Goal: Transaction & Acquisition: Purchase product/service

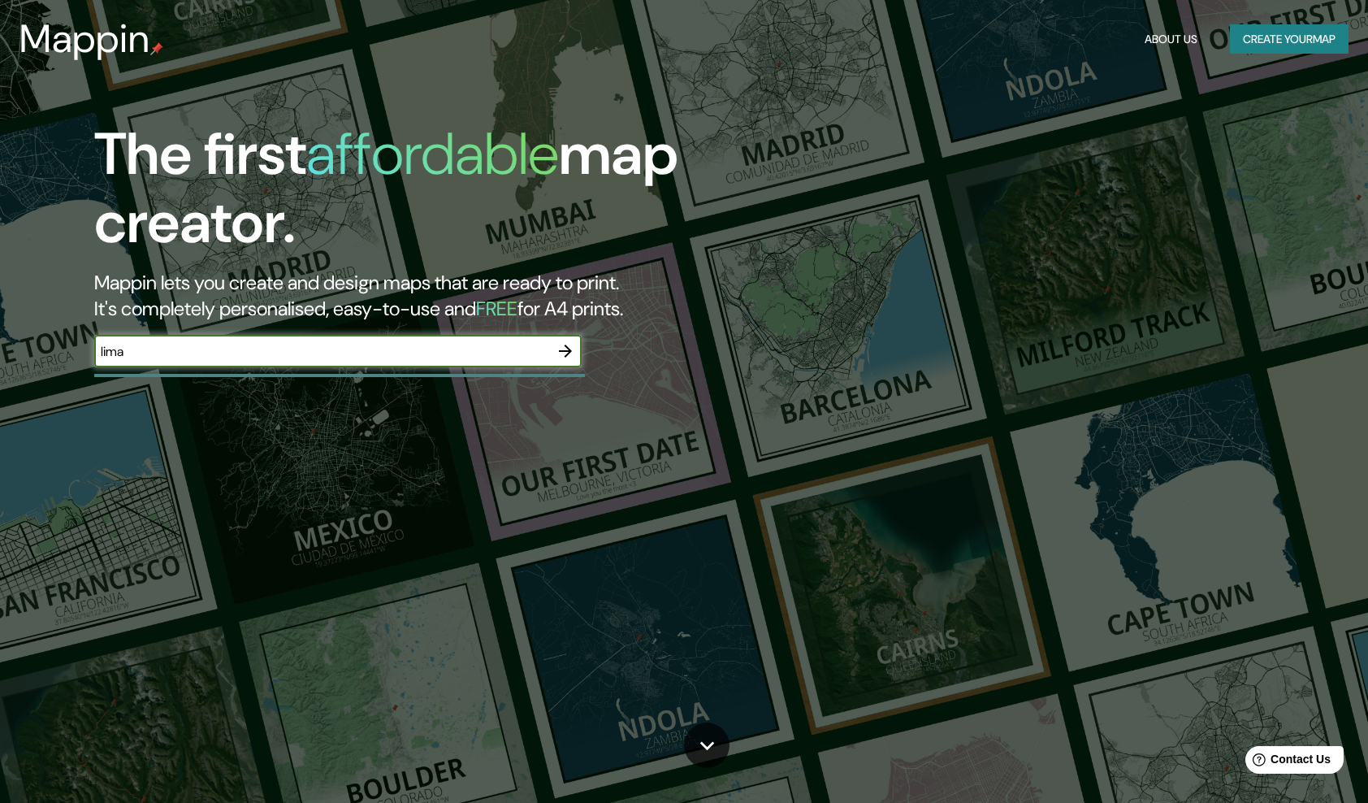
type input "lima"
click at [570, 344] on icon "button" at bounding box center [565, 350] width 19 height 19
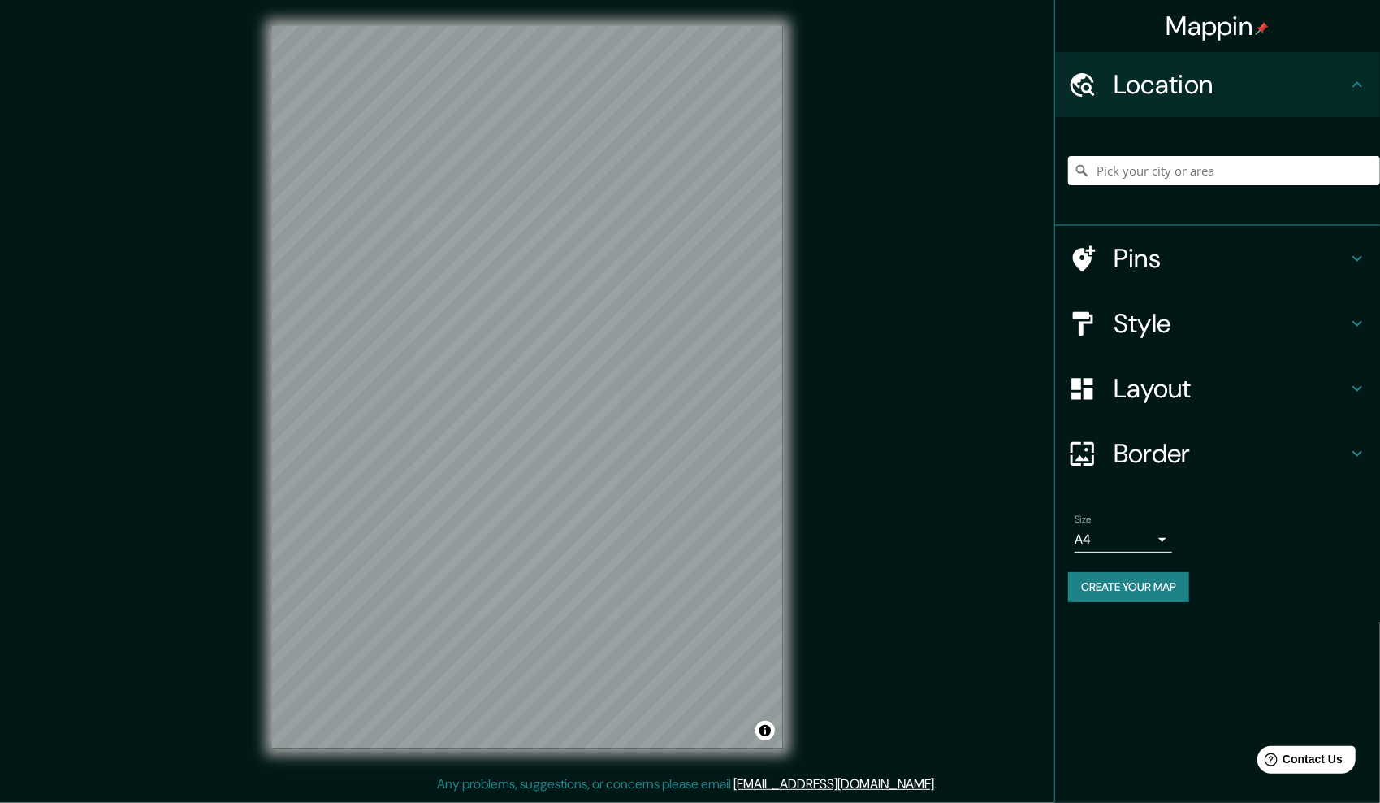
click at [1258, 388] on h4 "Layout" at bounding box center [1231, 388] width 234 height 32
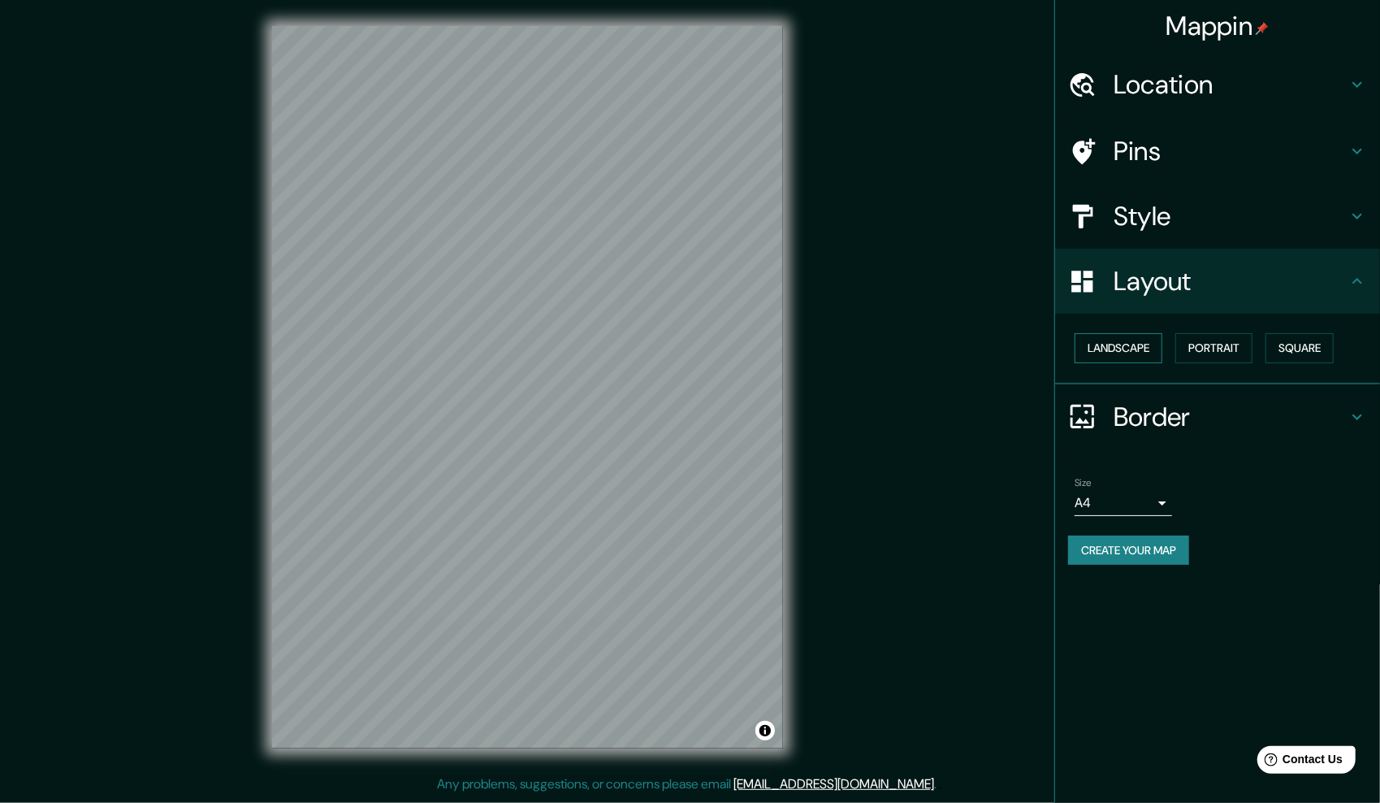
click at [1129, 349] on button "Landscape" at bounding box center [1119, 348] width 88 height 30
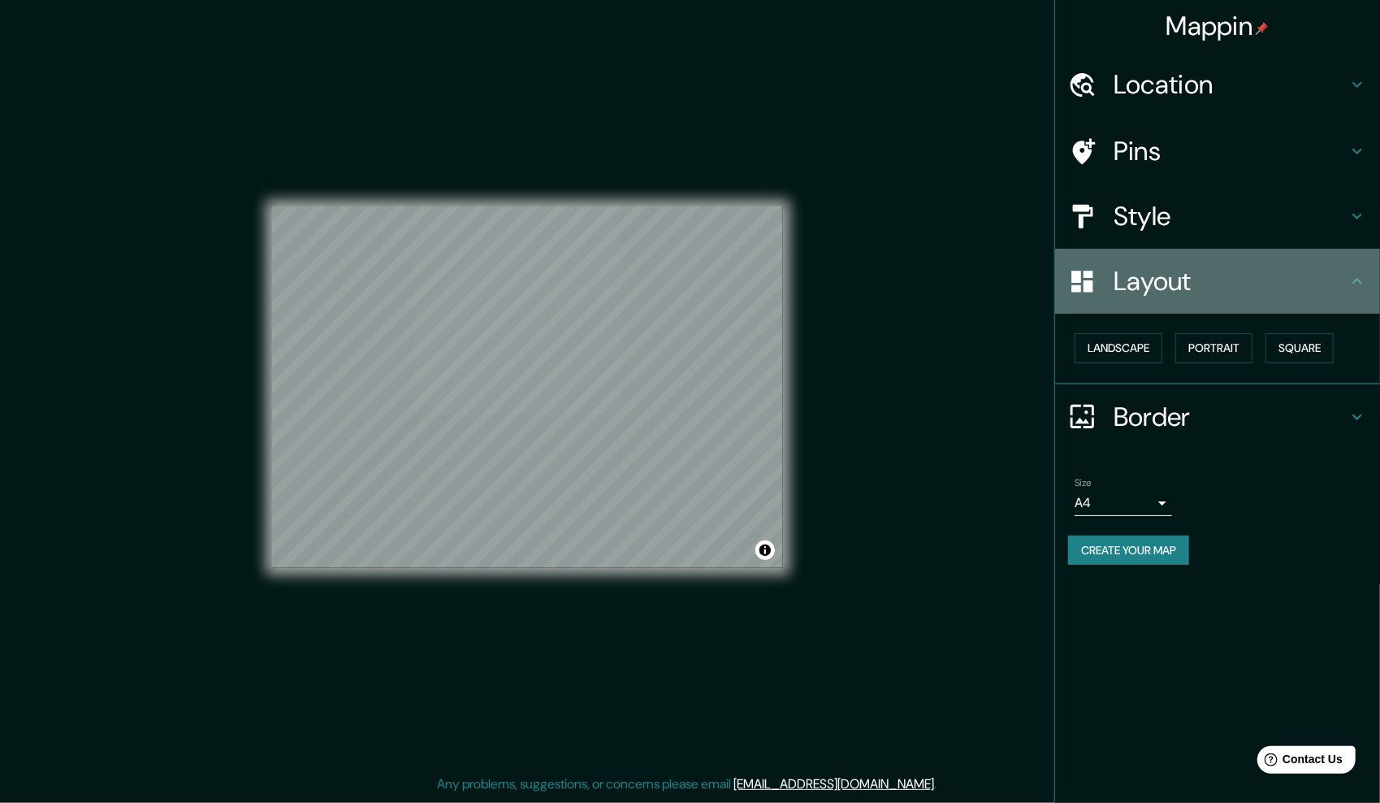
click at [1226, 286] on h4 "Layout" at bounding box center [1231, 281] width 234 height 32
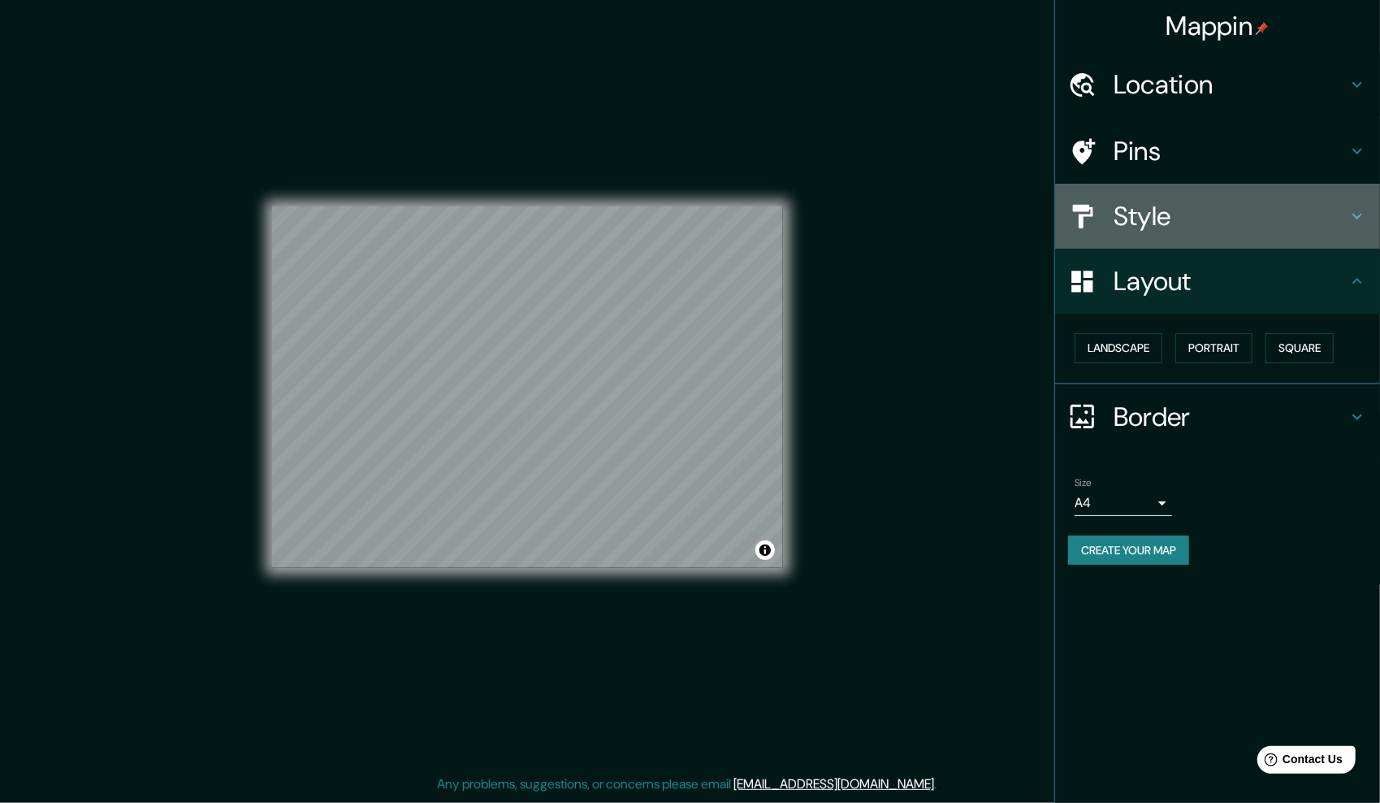
click at [1206, 193] on div "Style" at bounding box center [1217, 216] width 325 height 65
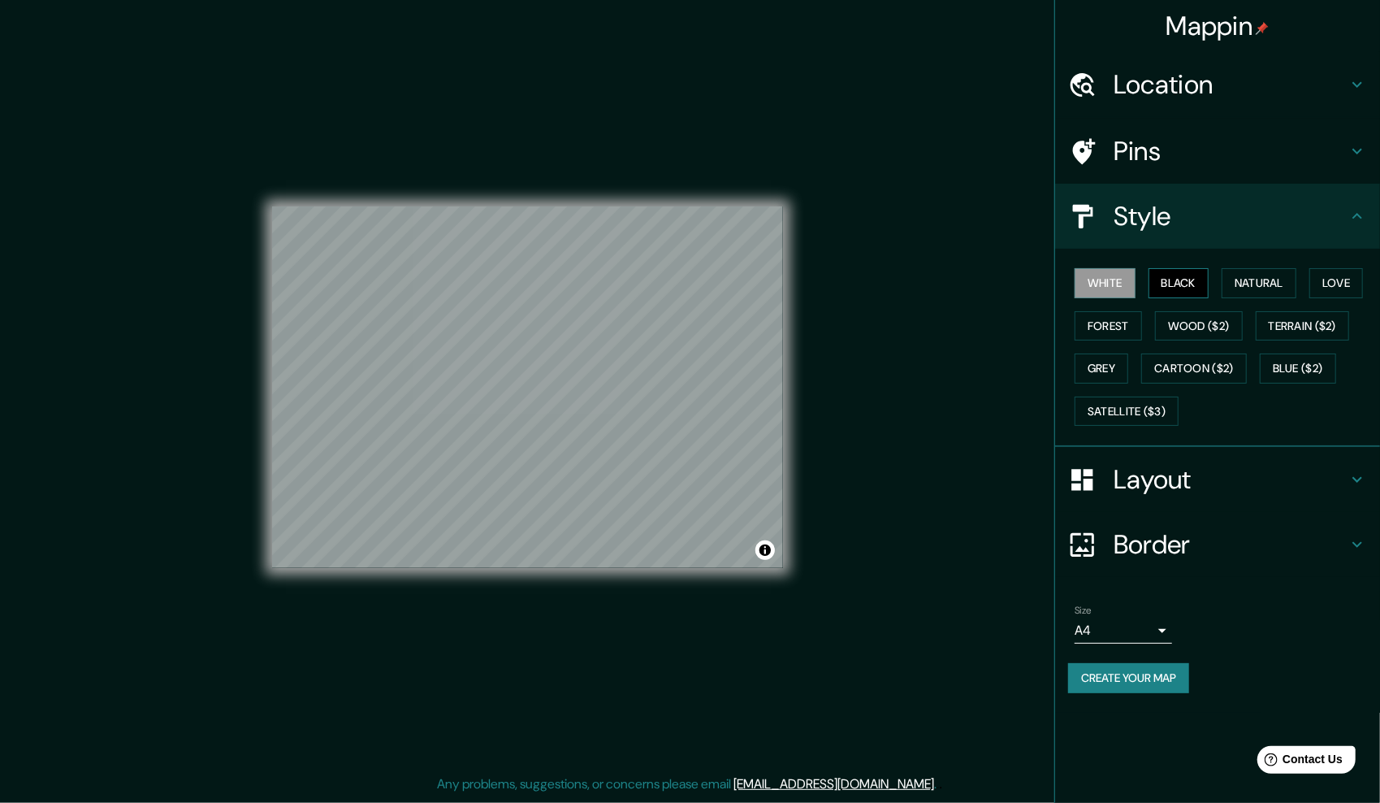
click at [1189, 278] on button "Black" at bounding box center [1179, 283] width 61 height 30
click at [1284, 88] on h4 "Location" at bounding box center [1231, 84] width 234 height 32
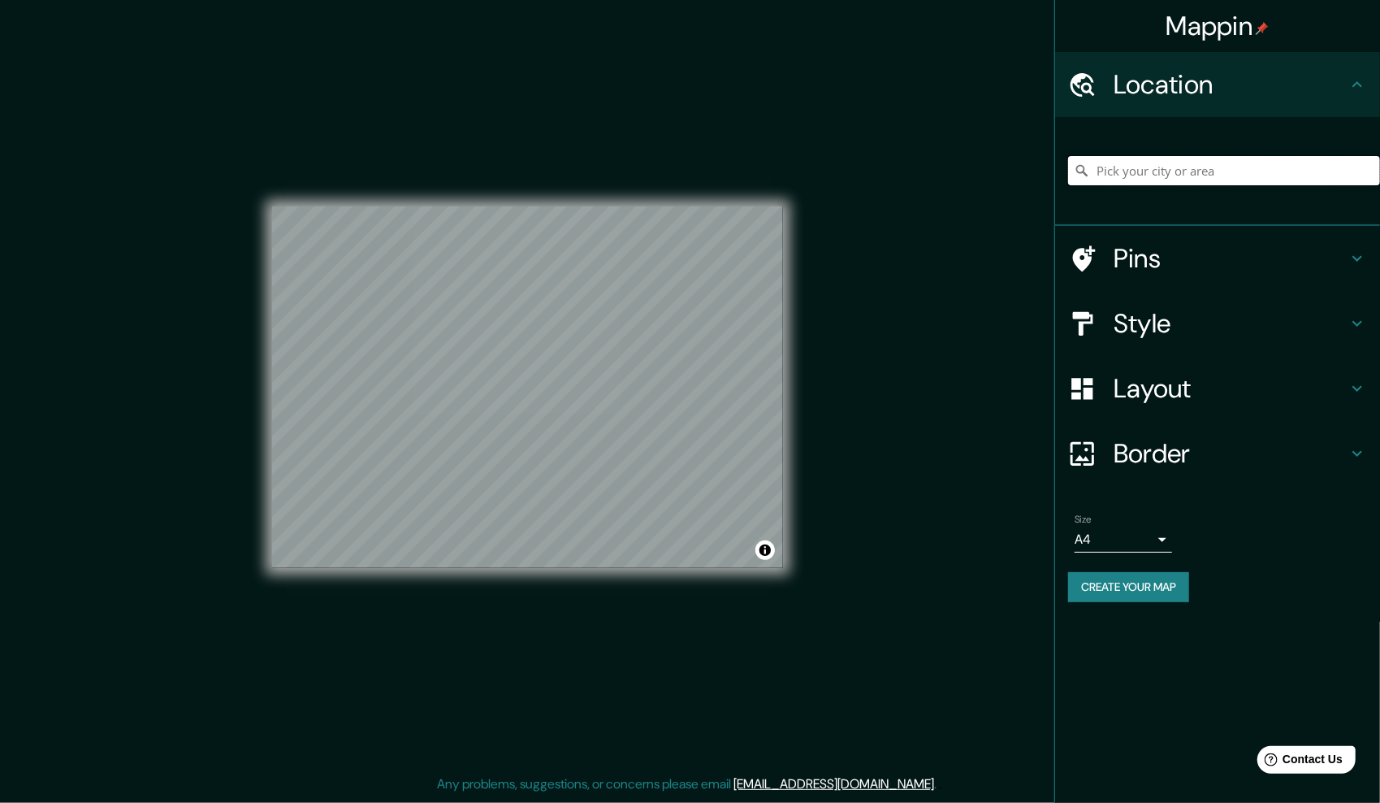
click at [1178, 175] on input "Pick your city or area" at bounding box center [1224, 170] width 312 height 29
type input "[GEOGRAPHIC_DATA], [GEOGRAPHIC_DATA], [GEOGRAPHIC_DATA]"
click at [1199, 331] on h4 "Style" at bounding box center [1231, 323] width 234 height 32
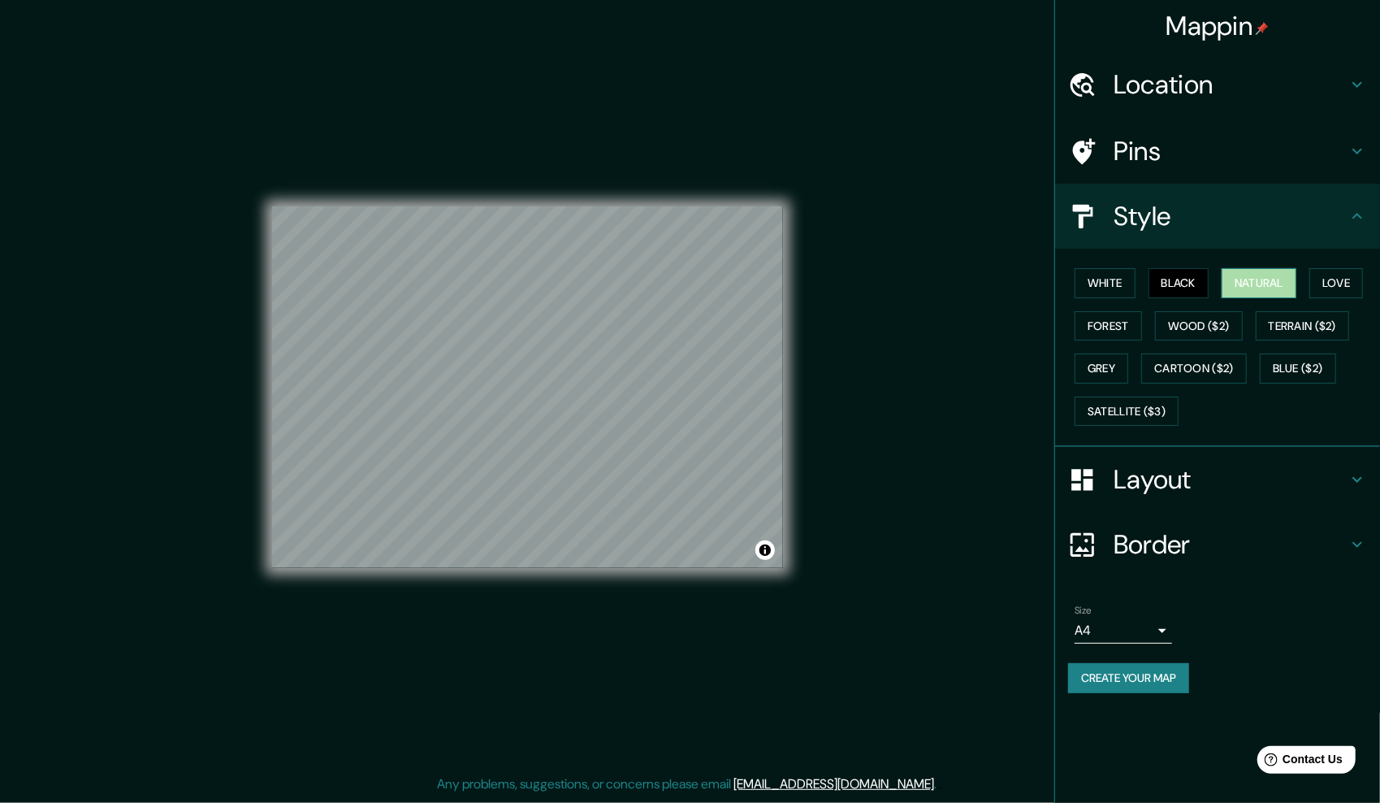
click at [1277, 284] on button "Natural" at bounding box center [1259, 283] width 75 height 30
click at [1168, 279] on button "Black" at bounding box center [1179, 283] width 61 height 30
